Goal: Information Seeking & Learning: Learn about a topic

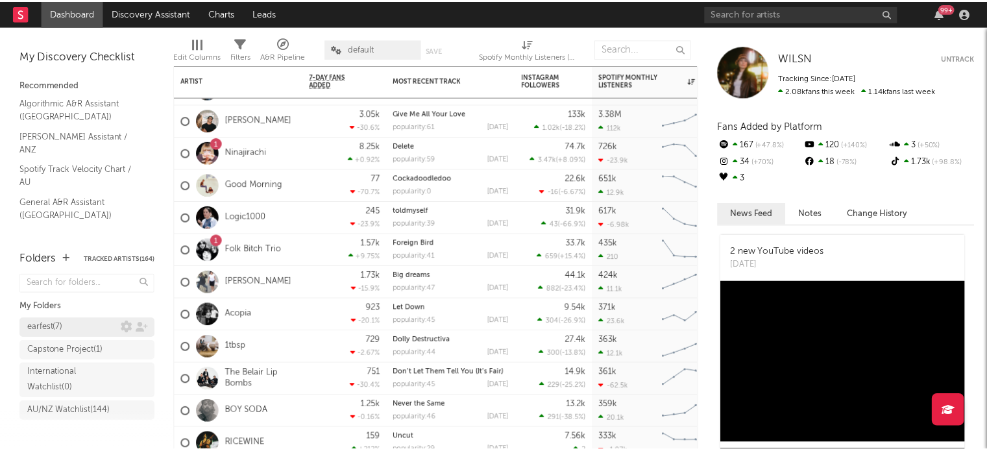
scroll to position [117, 0]
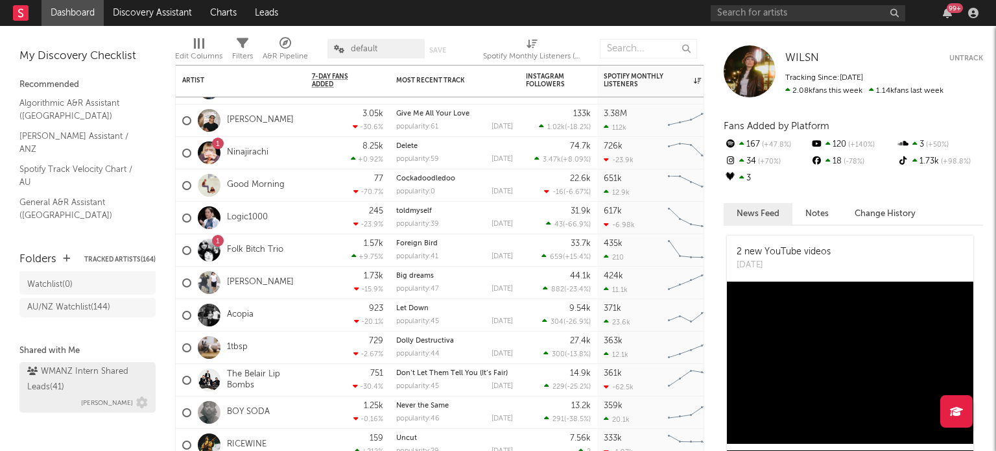
click at [66, 365] on div "WMANZ Intern Shared Leads ( 41 )" at bounding box center [85, 379] width 117 height 31
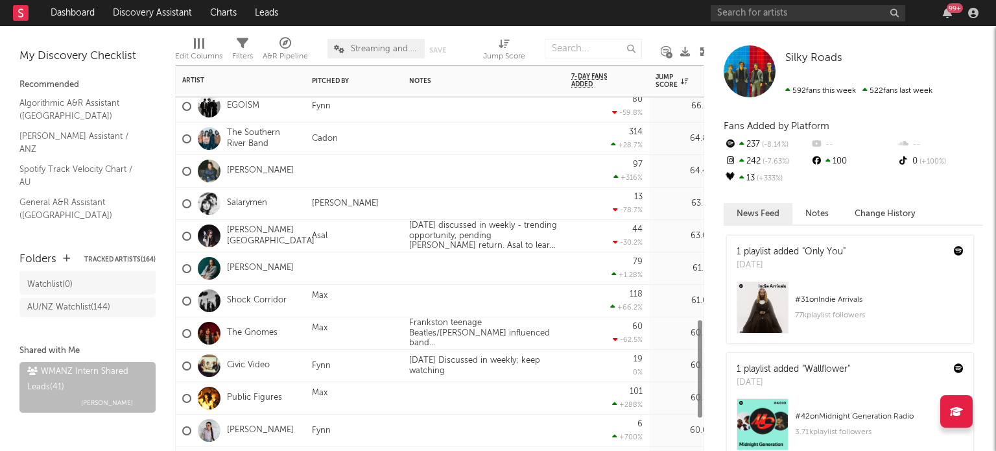
click at [272, 222] on div "[PERSON_NAME][GEOGRAPHIC_DATA]" at bounding box center [248, 236] width 132 height 38
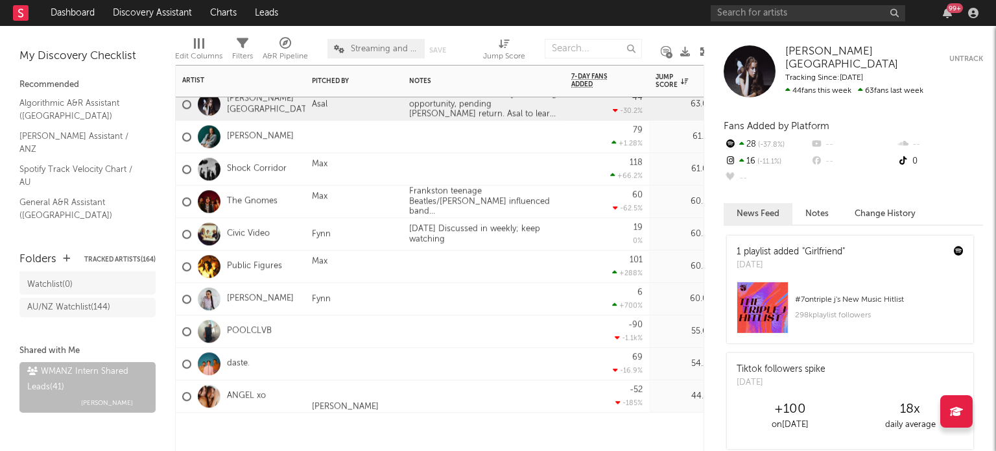
click at [355, 423] on div at bounding box center [354, 432] width 97 height 39
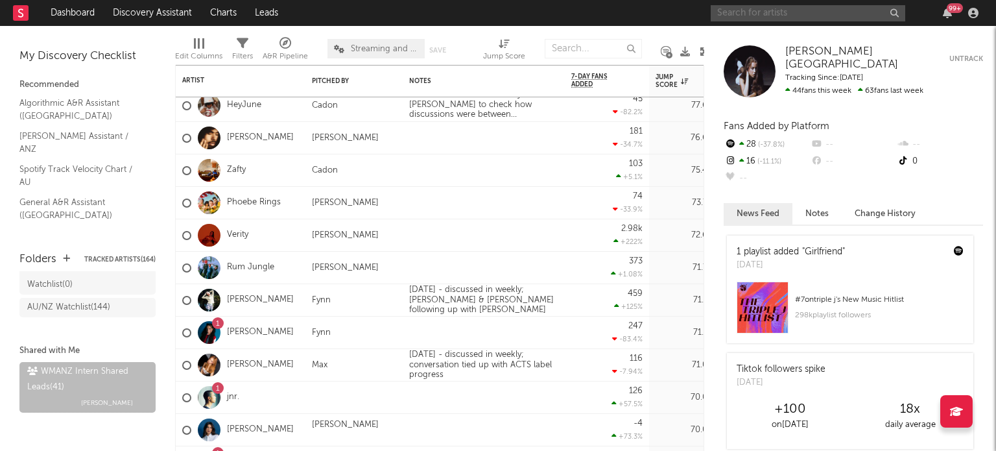
click at [760, 13] on input "text" at bounding box center [808, 13] width 195 height 16
type input "[PERSON_NAME]"
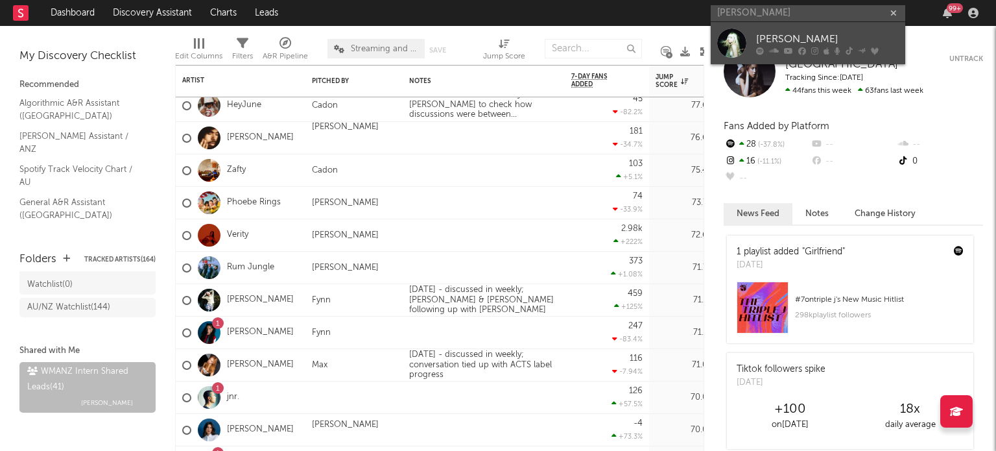
click at [808, 36] on div "[PERSON_NAME]" at bounding box center [827, 39] width 143 height 16
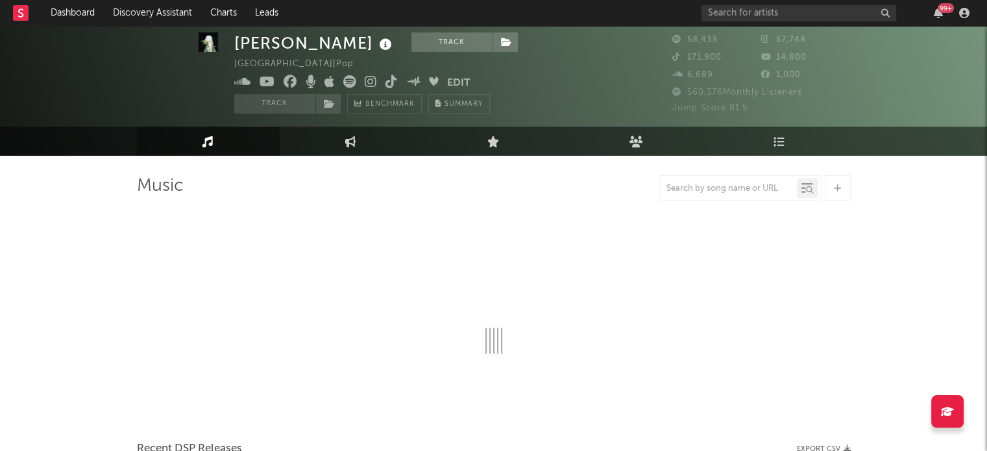
scroll to position [18, 0]
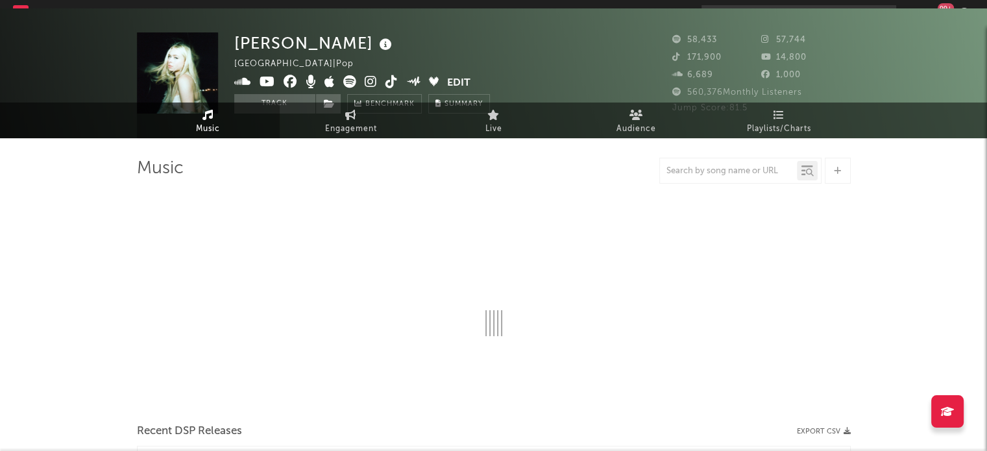
select select "6m"
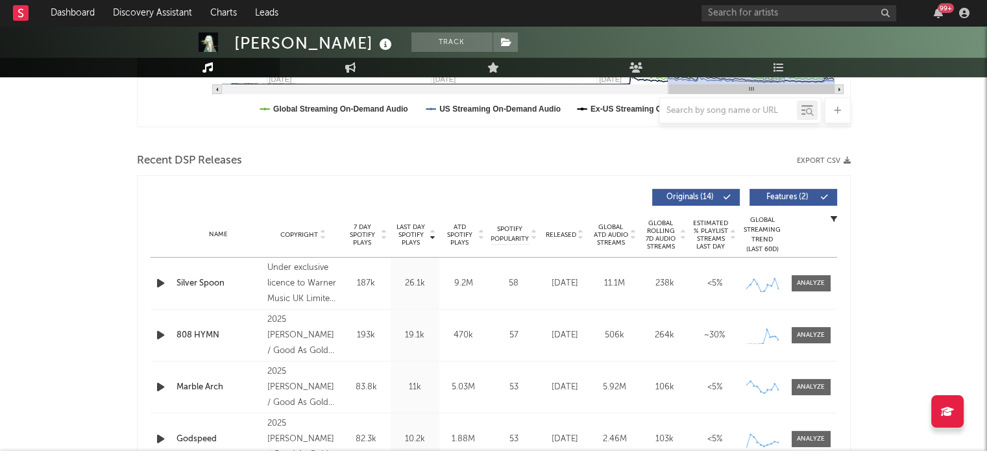
scroll to position [0, 0]
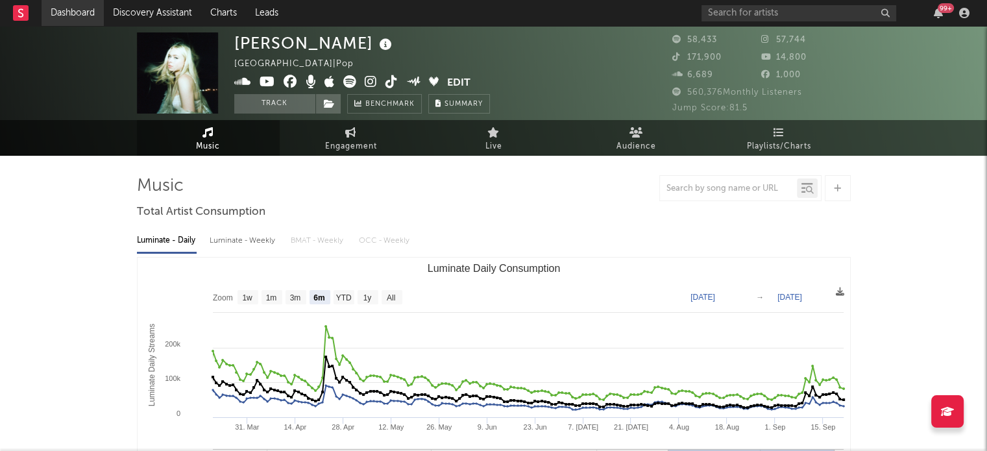
click at [73, 15] on link "Dashboard" at bounding box center [73, 13] width 62 height 26
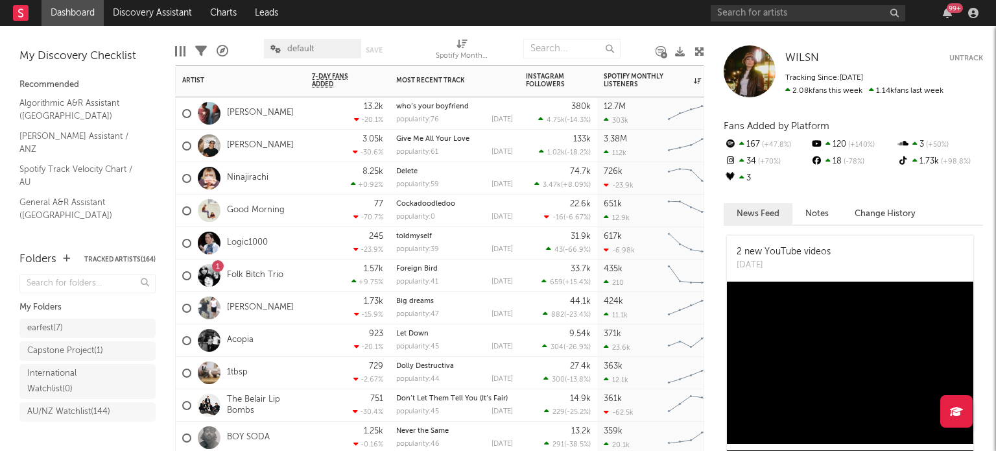
click at [315, 146] on div "3.05k -30.6 %" at bounding box center [347, 146] width 71 height 32
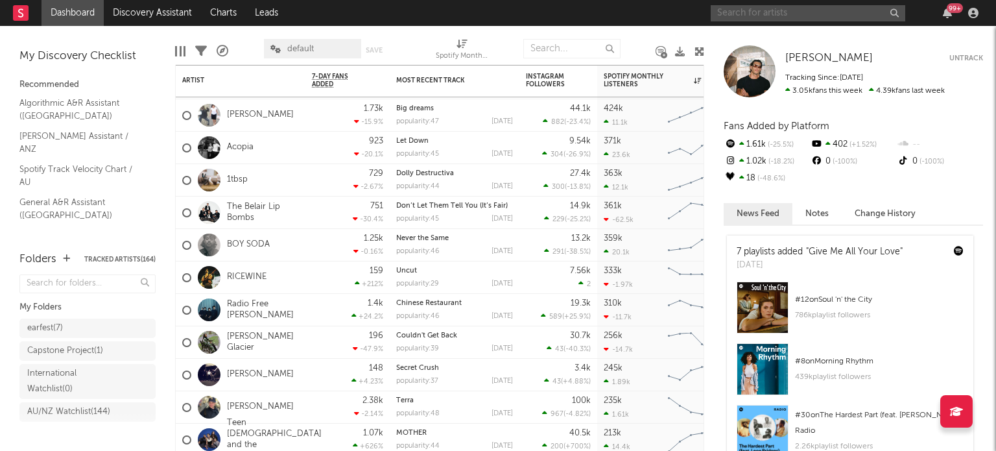
click at [835, 17] on input "text" at bounding box center [808, 13] width 195 height 16
type input "[PERSON_NAME]"
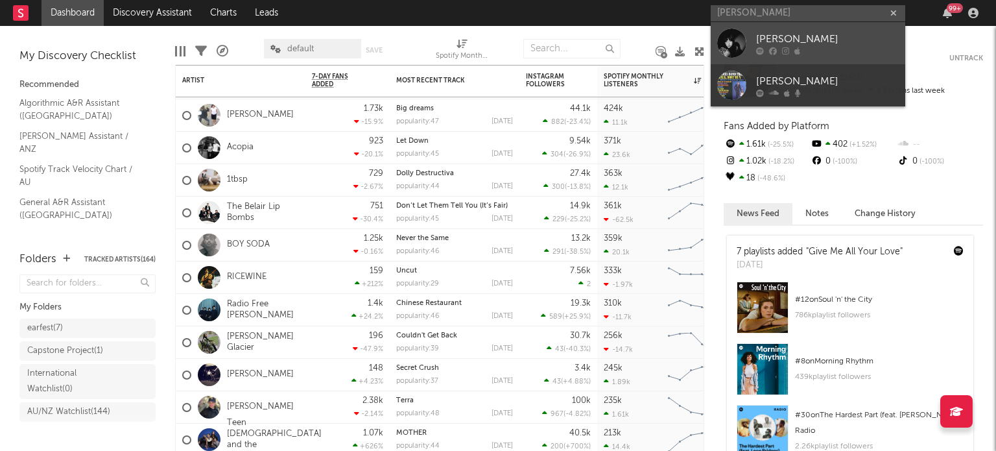
click at [798, 38] on div "[PERSON_NAME]" at bounding box center [827, 39] width 143 height 16
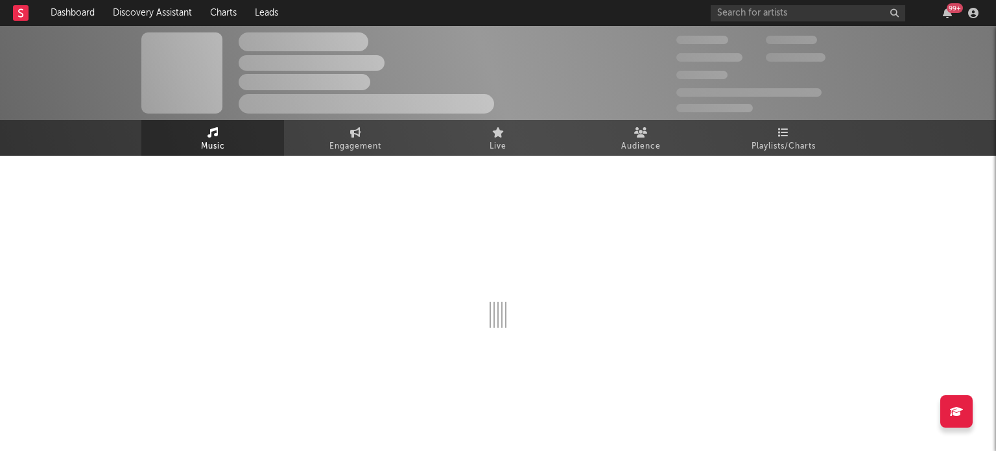
click at [477, 173] on div at bounding box center [498, 284] width 714 height 256
select select "6m"
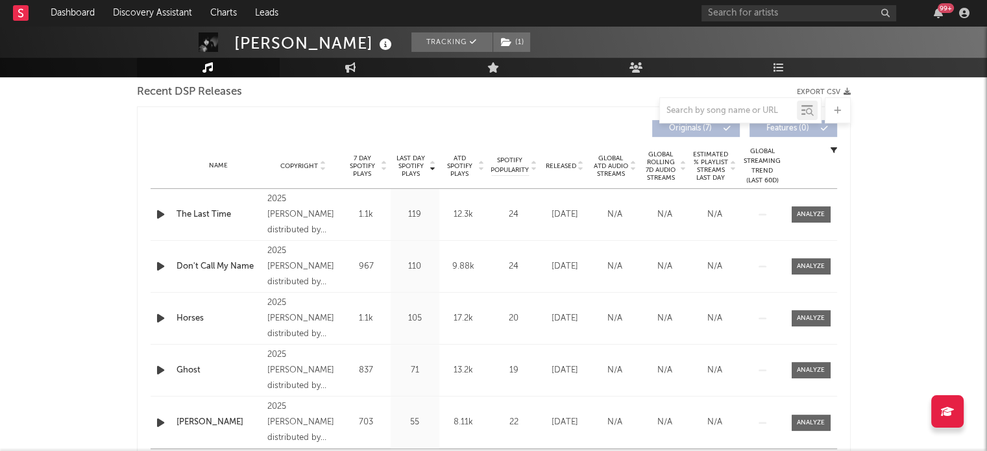
scroll to position [461, 0]
click at [465, 161] on span "ATD Spotify Plays" at bounding box center [459, 164] width 34 height 23
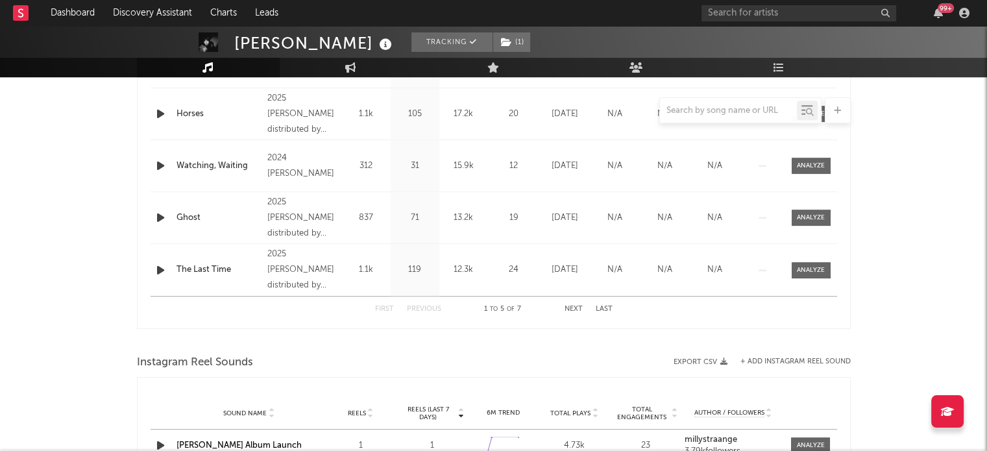
scroll to position [612, 0]
click at [586, 312] on div "First Previous 1 to 5 of 7 Next Last" at bounding box center [493, 308] width 237 height 25
click at [564, 303] on div "First Previous 1 to 5 of 7 Next Last" at bounding box center [493, 308] width 237 height 25
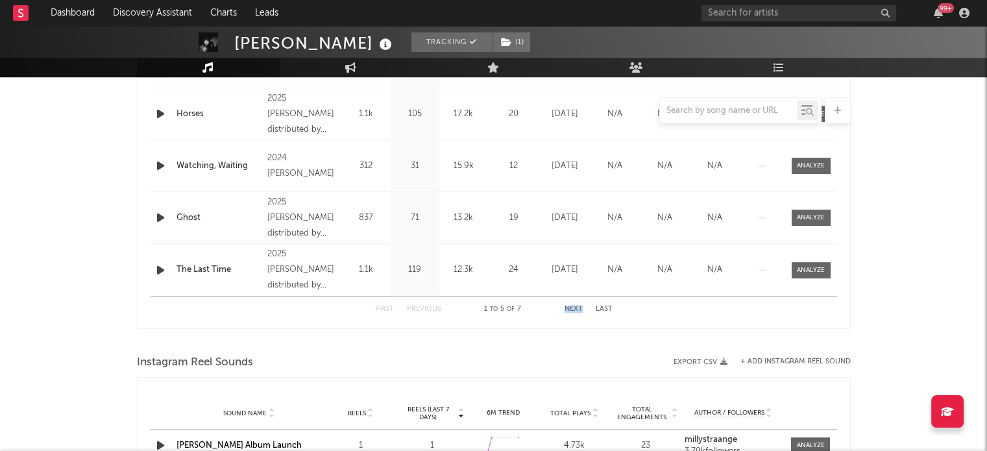
click at [570, 306] on button "Next" at bounding box center [573, 309] width 18 height 7
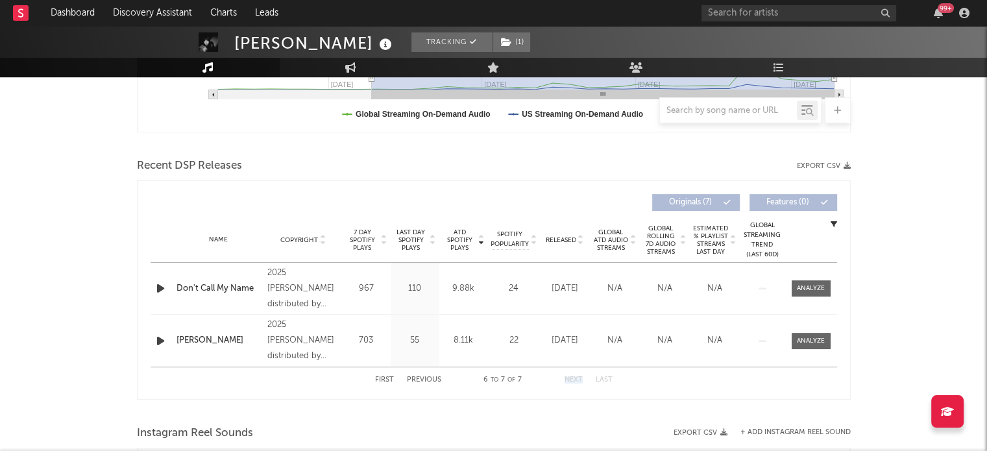
scroll to position [404, 0]
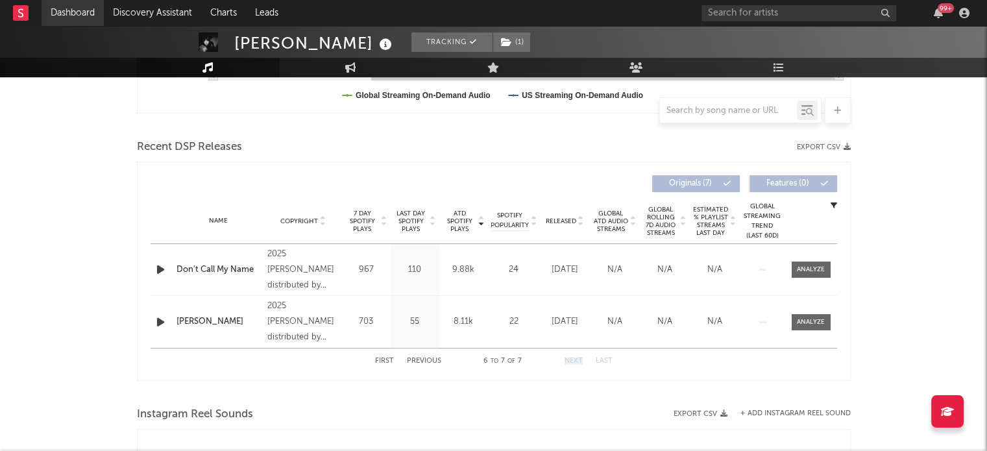
click at [75, 16] on link "Dashboard" at bounding box center [73, 13] width 62 height 26
